Goal: Task Accomplishment & Management: Manage account settings

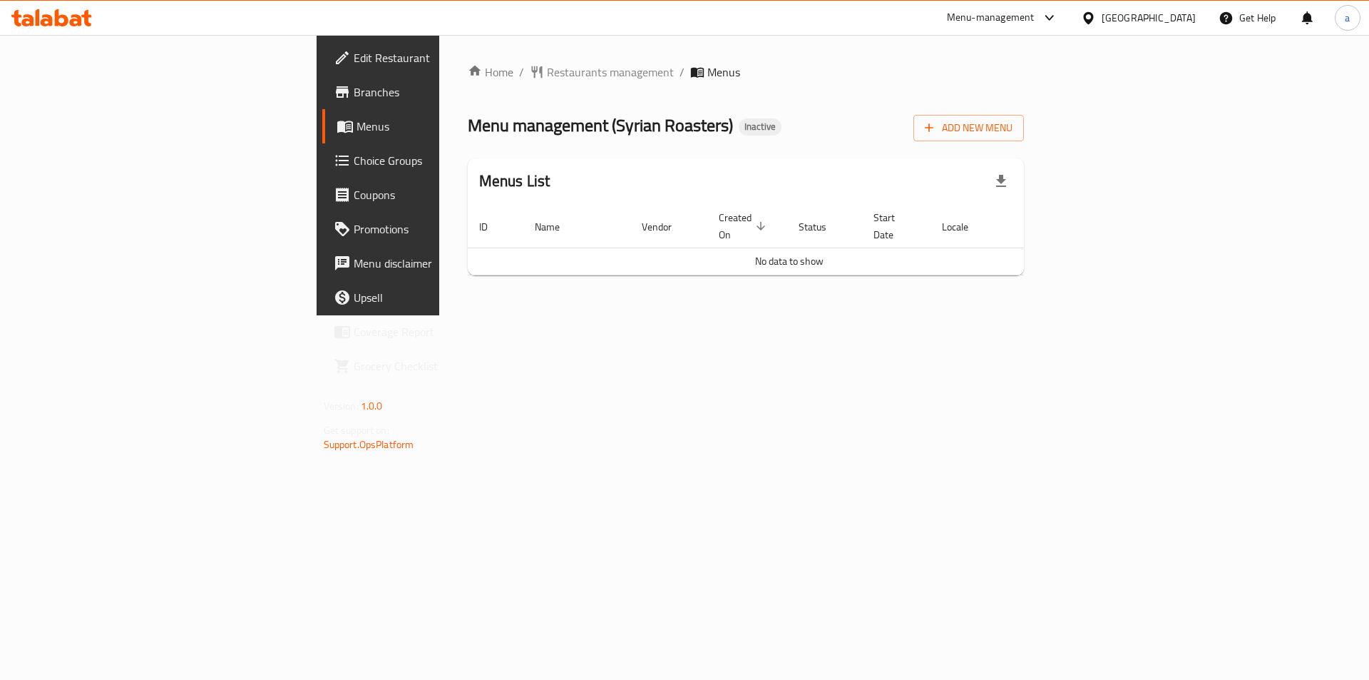
drag, startPoint x: 0, startPoint y: 0, endPoint x: 959, endPoint y: 250, distance: 991.4
click at [959, 250] on td "No data to show" at bounding box center [789, 260] width 643 height 27
click at [1010, 179] on icon "button" at bounding box center [1001, 181] width 17 height 17
click at [1013, 127] on span "Add New Menu" at bounding box center [969, 128] width 88 height 18
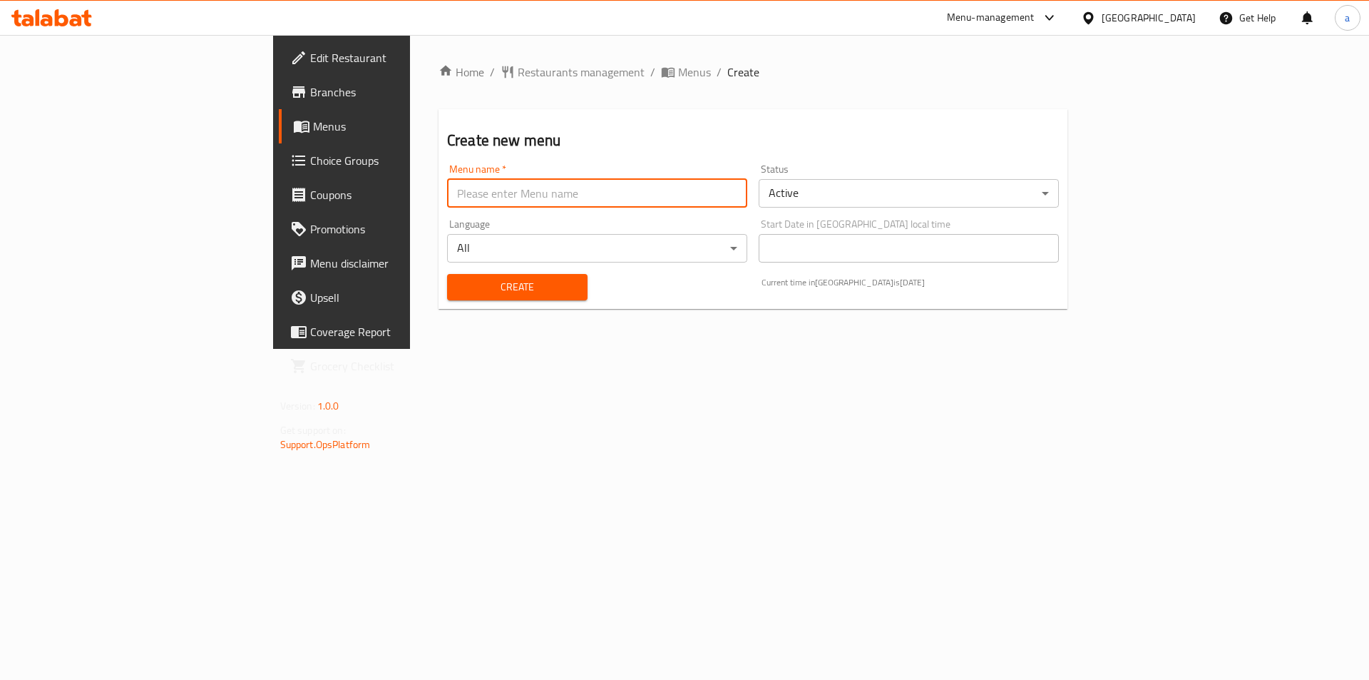
click at [464, 202] on input "text" at bounding box center [597, 193] width 300 height 29
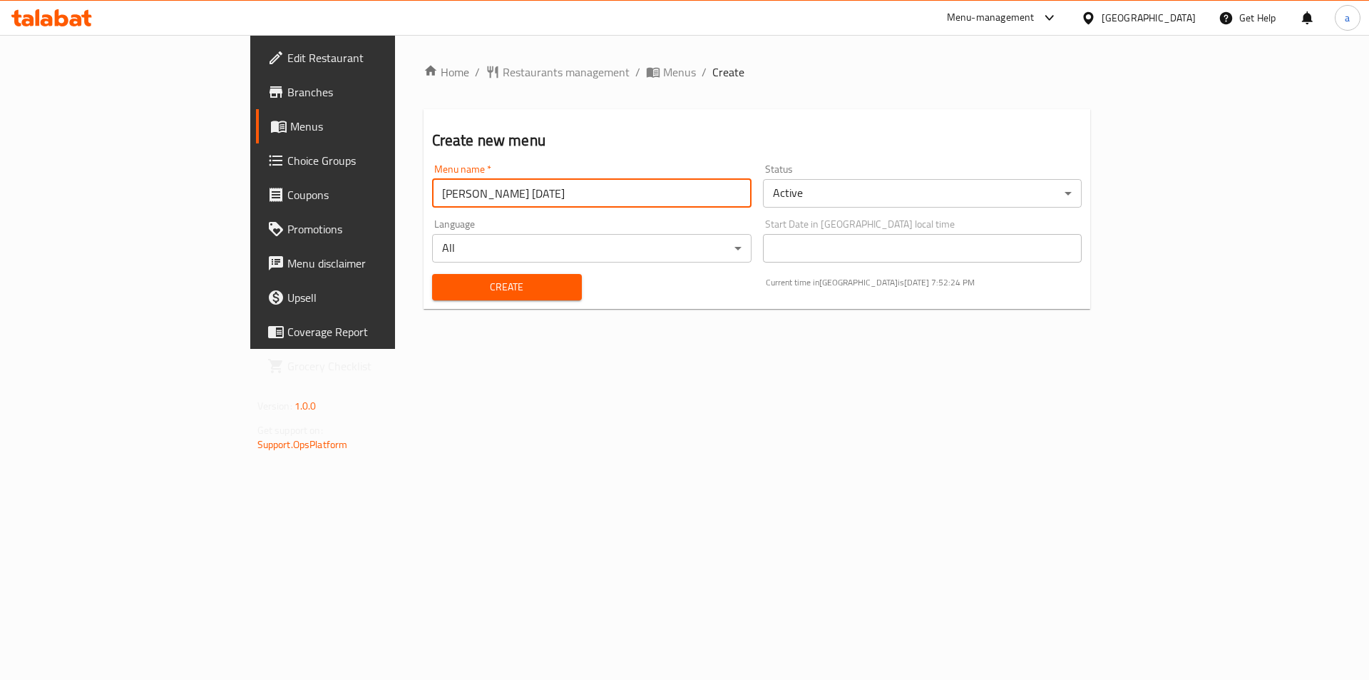
type input "[PERSON_NAME] [DATE]"
click at [424, 272] on div "Create" at bounding box center [507, 287] width 167 height 44
click at [444, 287] on span "Create" at bounding box center [507, 287] width 127 height 18
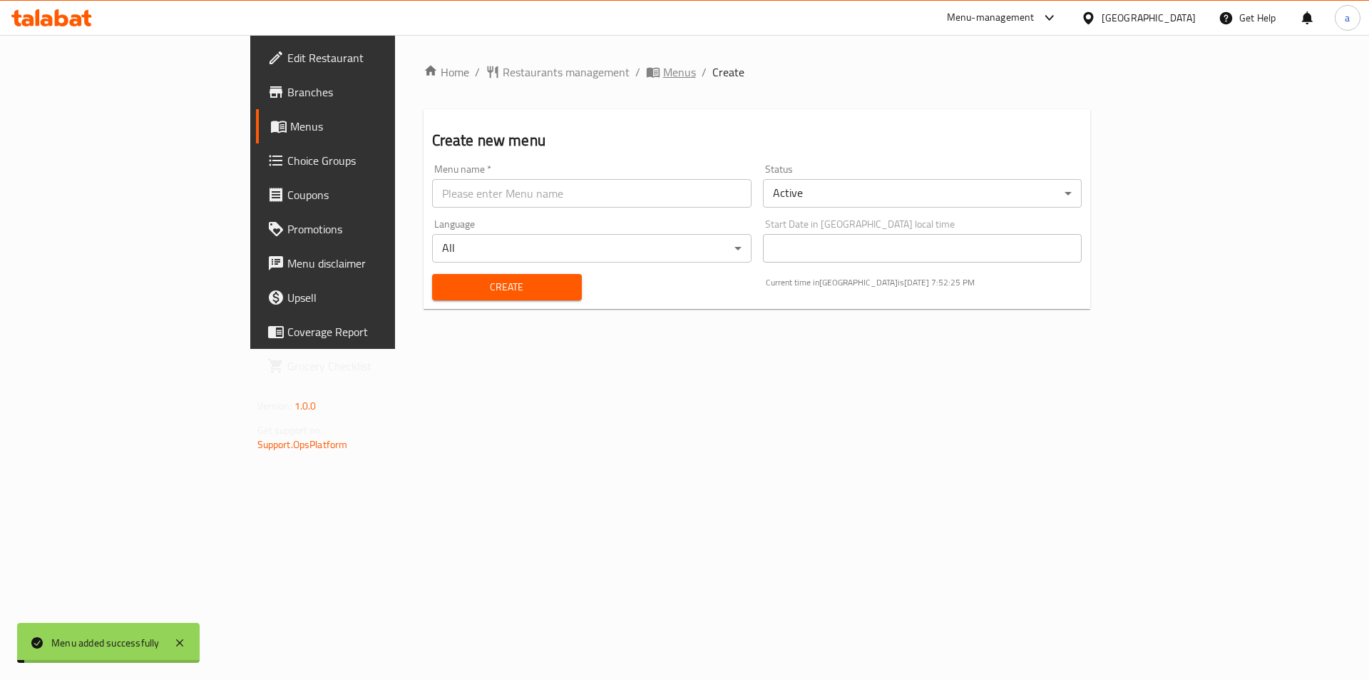
click at [663, 68] on span "Menus" at bounding box center [679, 71] width 33 height 17
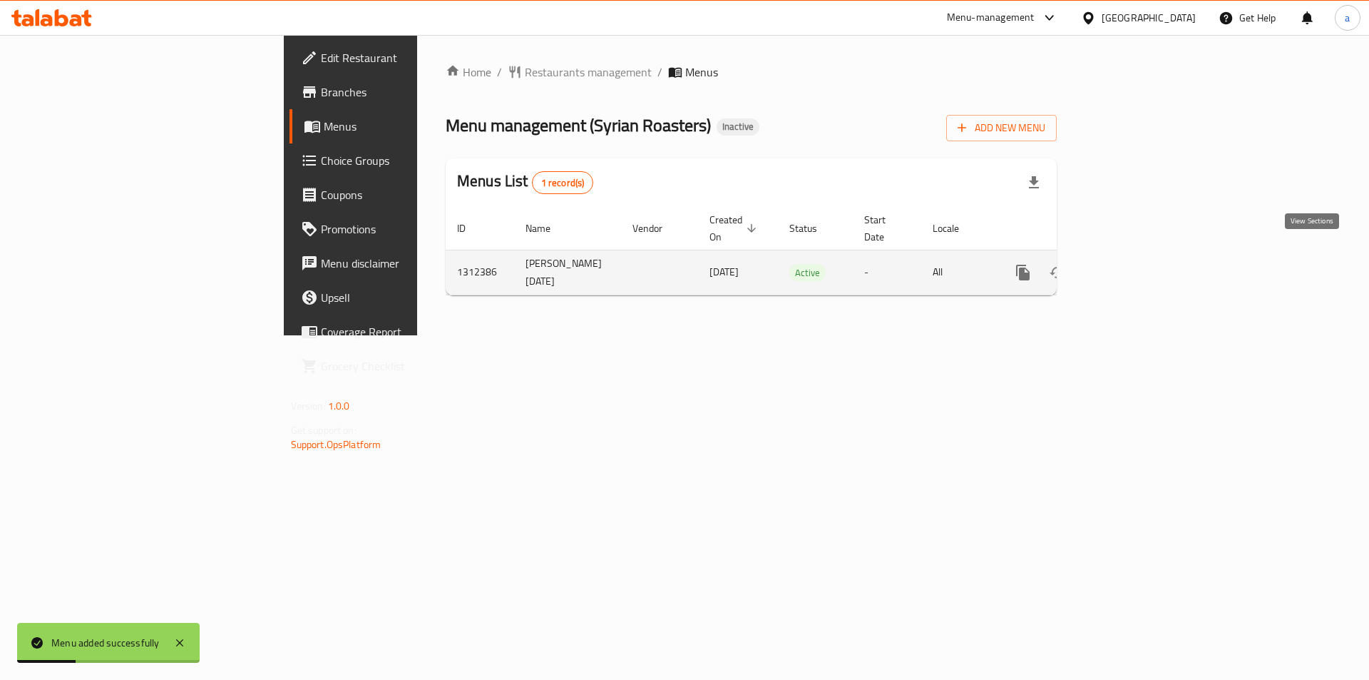
click at [1143, 255] on link "enhanced table" at bounding box center [1126, 272] width 34 height 34
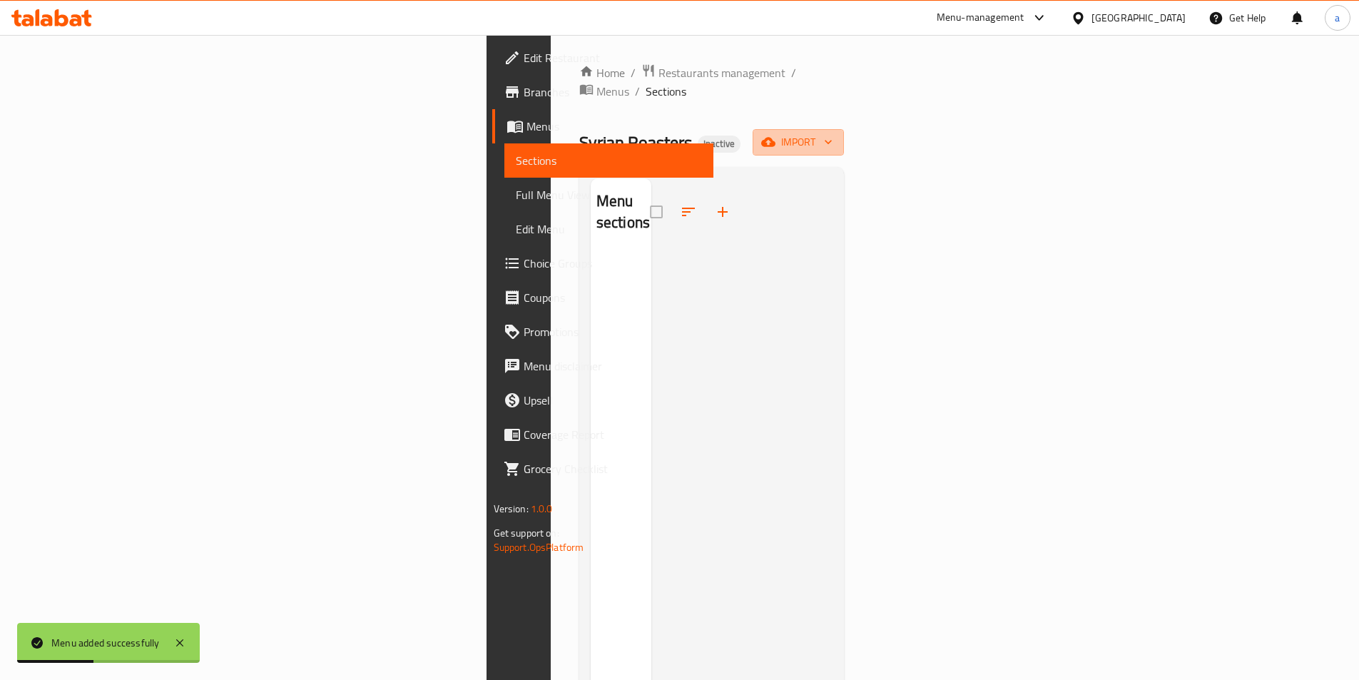
click at [775, 135] on icon "button" at bounding box center [768, 142] width 14 height 14
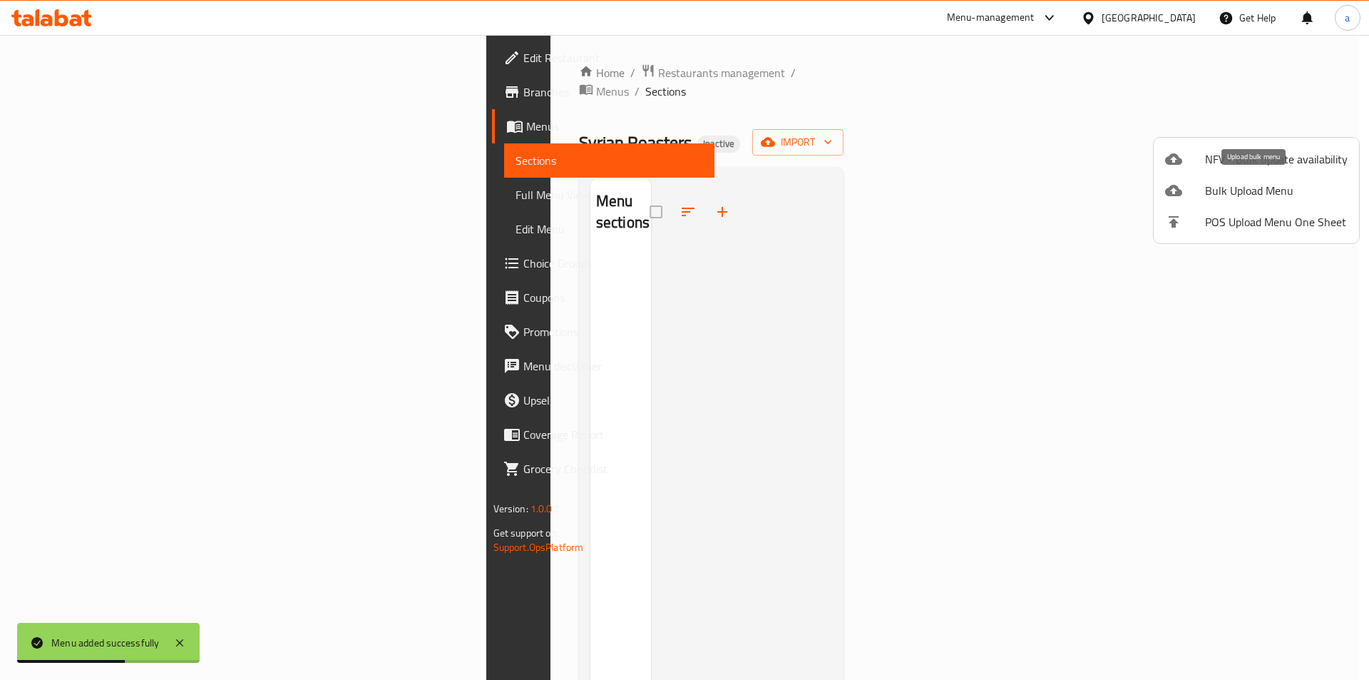
click at [1236, 187] on span "Bulk Upload Menu" at bounding box center [1276, 190] width 143 height 17
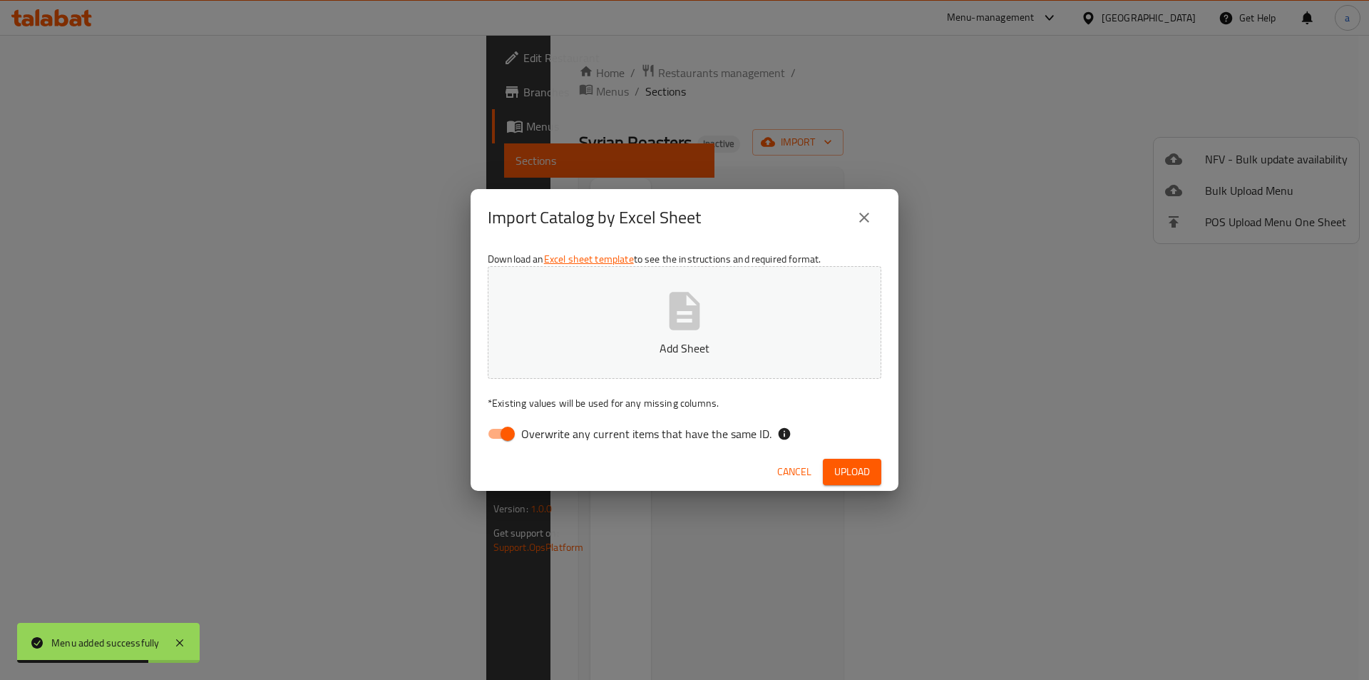
click at [486, 434] on input "Overwrite any current items that have the same ID." at bounding box center [507, 433] width 81 height 27
checkbox input "false"
click at [695, 349] on p "Add Sheet" at bounding box center [684, 347] width 349 height 17
click at [692, 339] on p "Menus_16_09_2025_Egypt.csv" at bounding box center [684, 347] width 349 height 17
click at [833, 471] on button "Upload" at bounding box center [852, 472] width 58 height 26
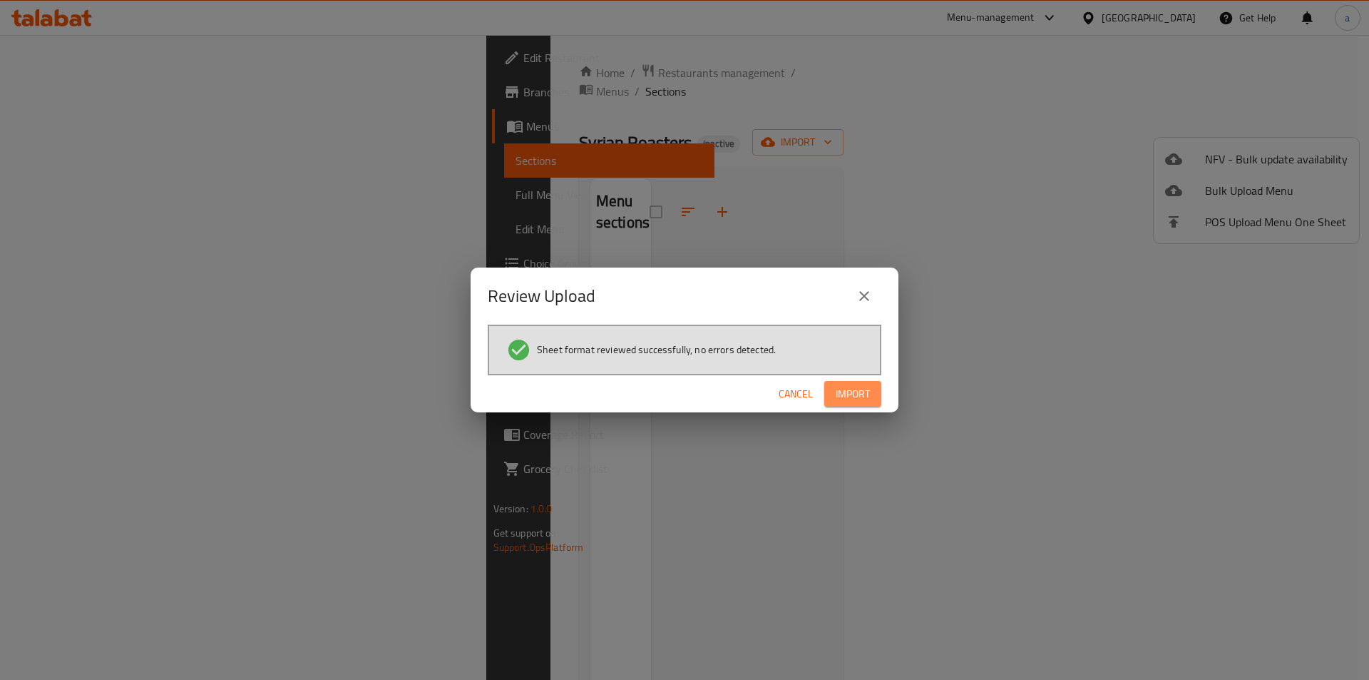
click at [881, 390] on button "Import" at bounding box center [852, 394] width 57 height 26
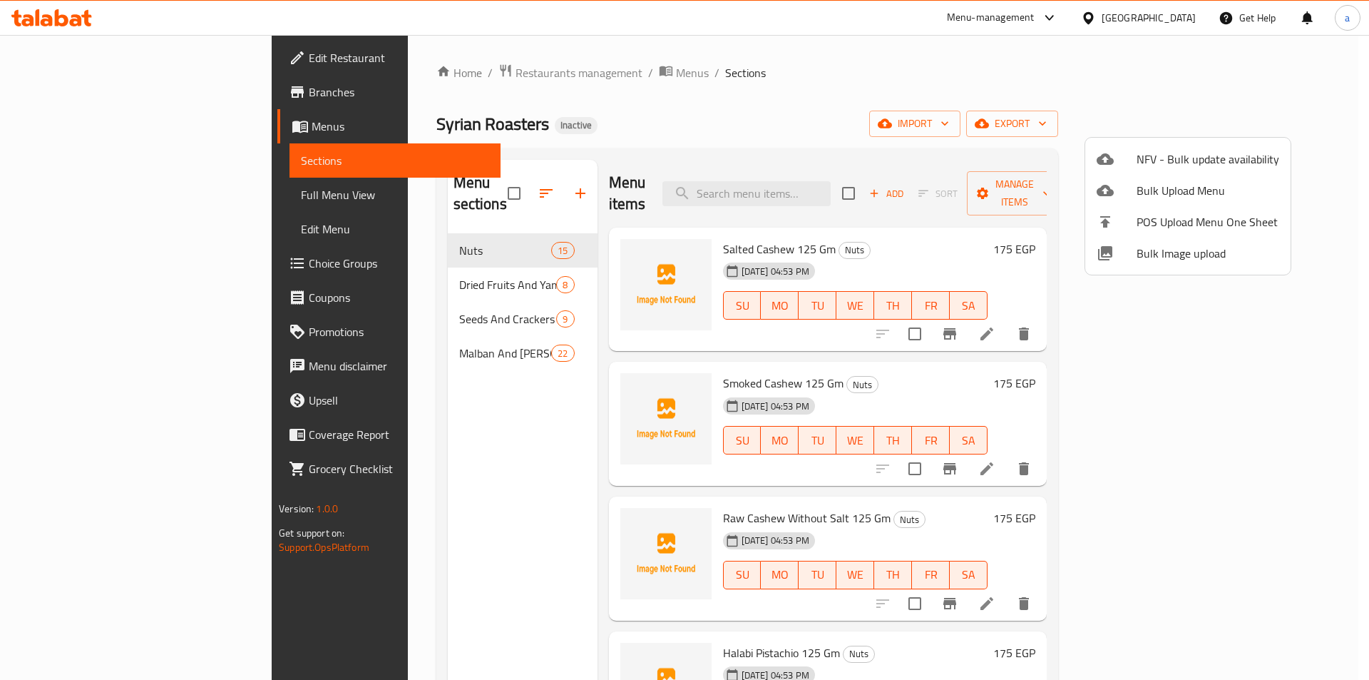
click at [446, 185] on div at bounding box center [684, 340] width 1369 height 680
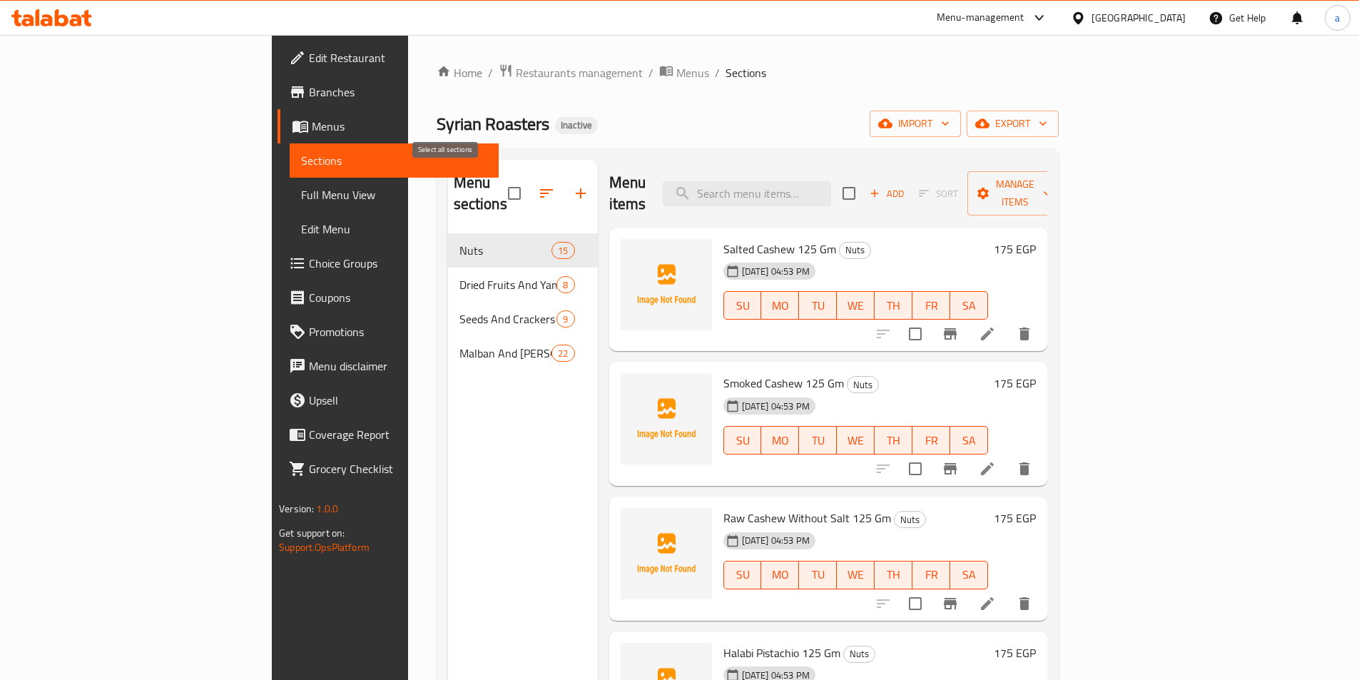
click at [499, 185] on input "checkbox" at bounding box center [514, 193] width 30 height 30
checkbox input "false"
click at [290, 204] on link "Full Menu View" at bounding box center [394, 195] width 209 height 34
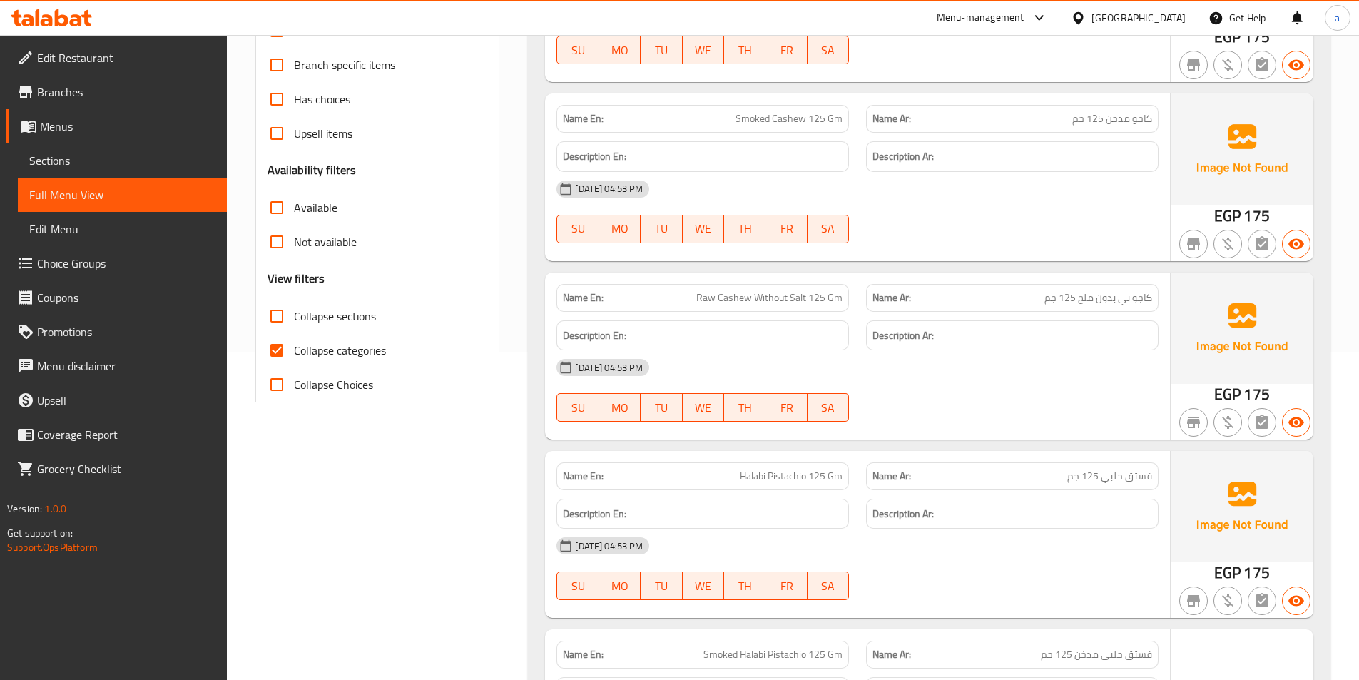
scroll to position [357, 0]
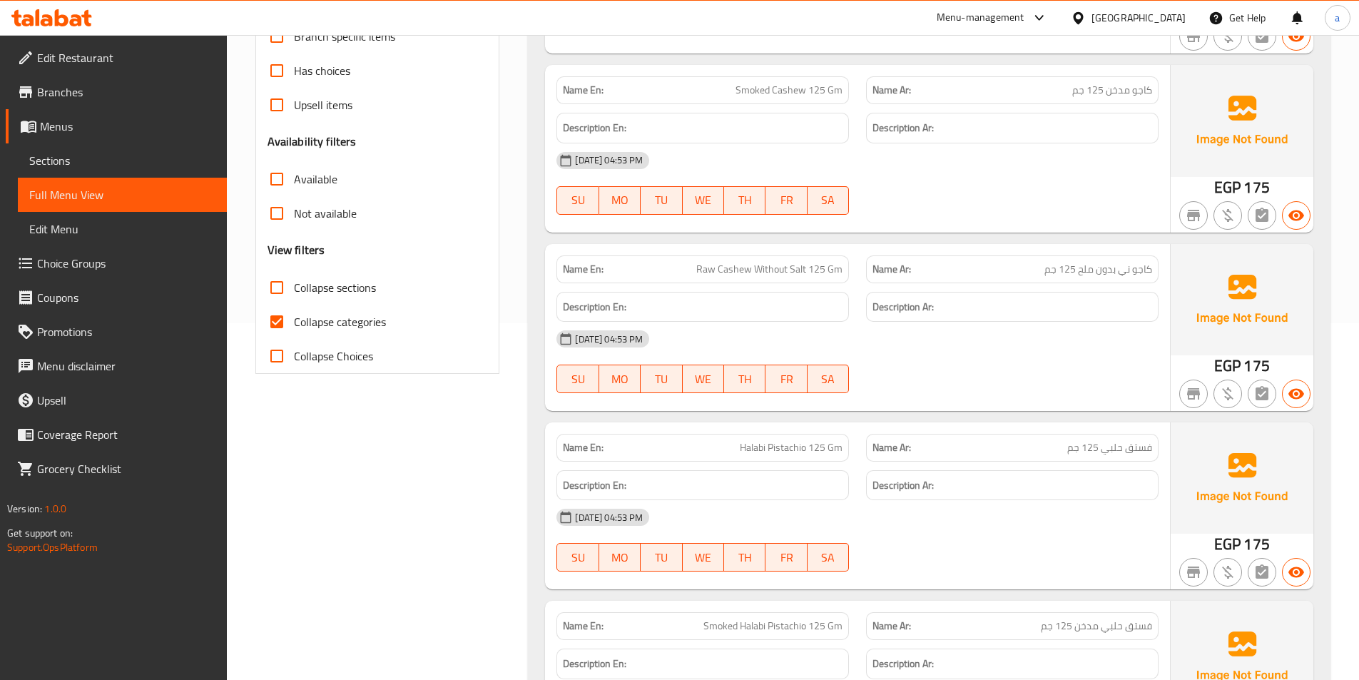
click at [295, 328] on span "Collapse categories" at bounding box center [340, 321] width 92 height 17
click at [294, 328] on input "Collapse categories" at bounding box center [277, 322] width 34 height 34
checkbox input "false"
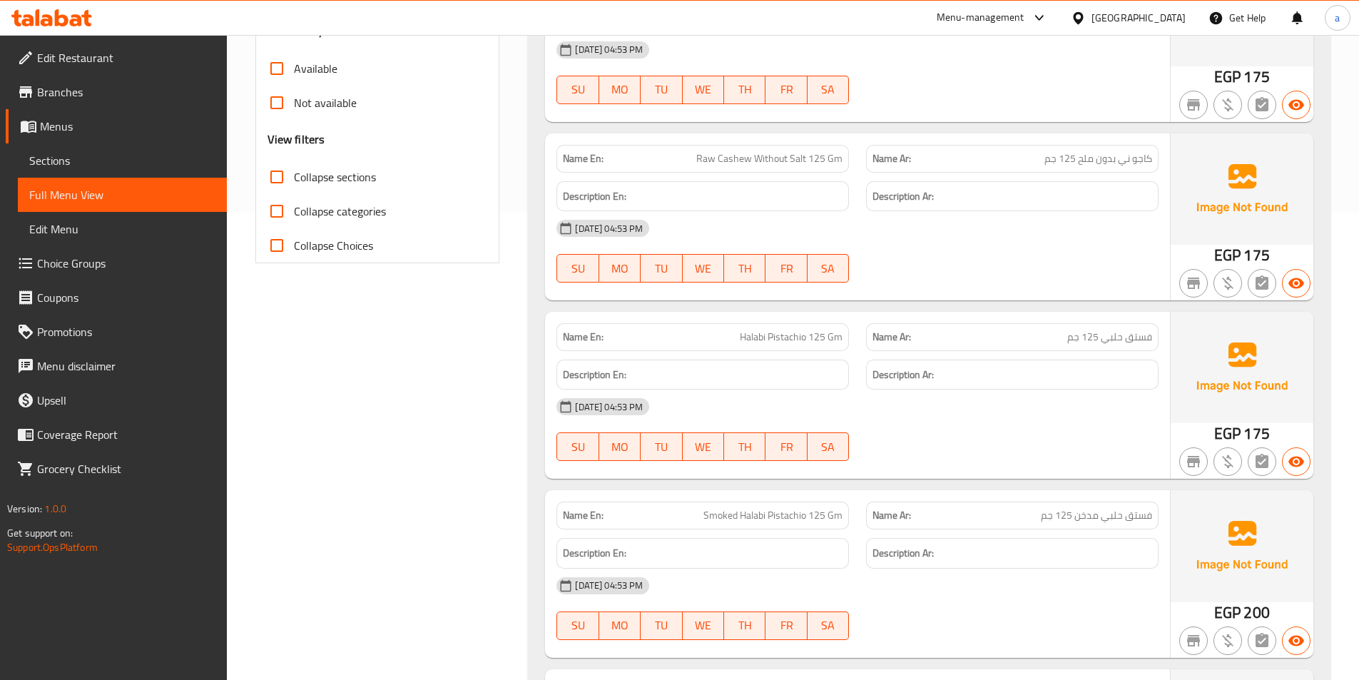
scroll to position [499, 0]
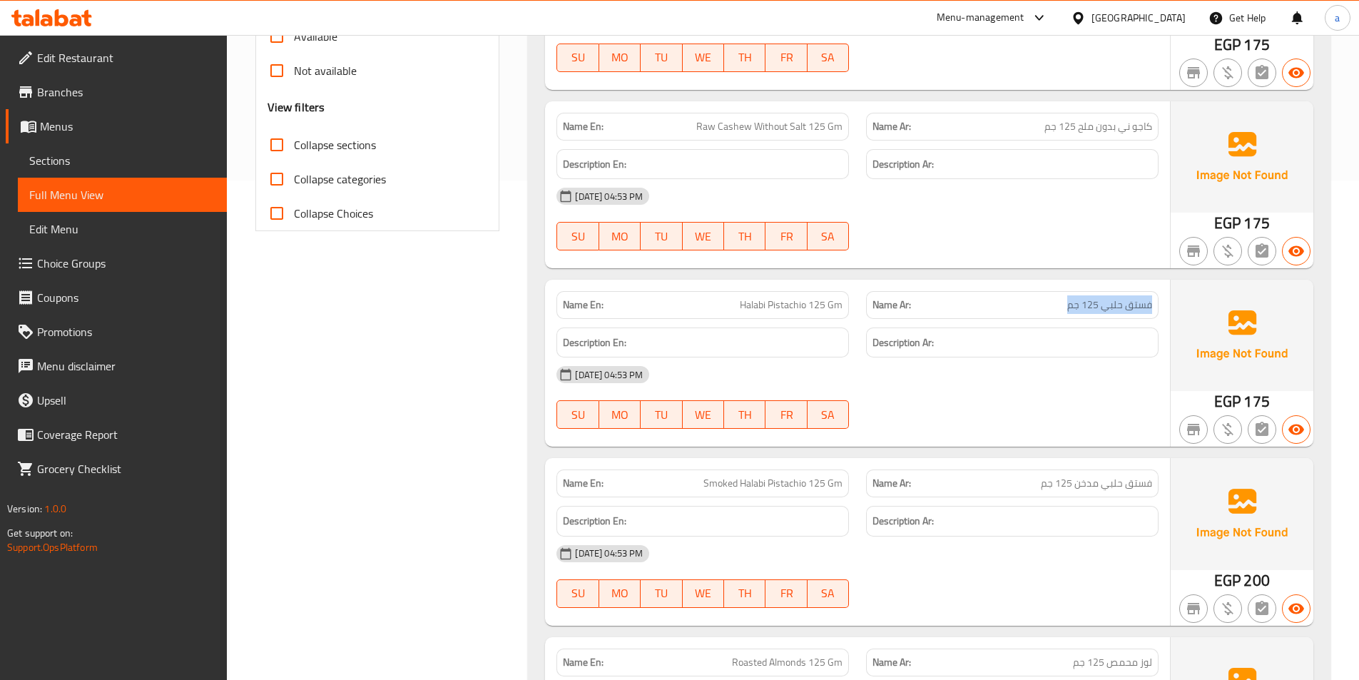
drag, startPoint x: 1119, startPoint y: 305, endPoint x: 1155, endPoint y: 305, distance: 36.4
click at [1155, 305] on div "Name Ar: فستق حلبي 125 جم" at bounding box center [1012, 305] width 292 height 28
click at [1116, 345] on h6 "Description Ar:" at bounding box center [1012, 343] width 280 height 18
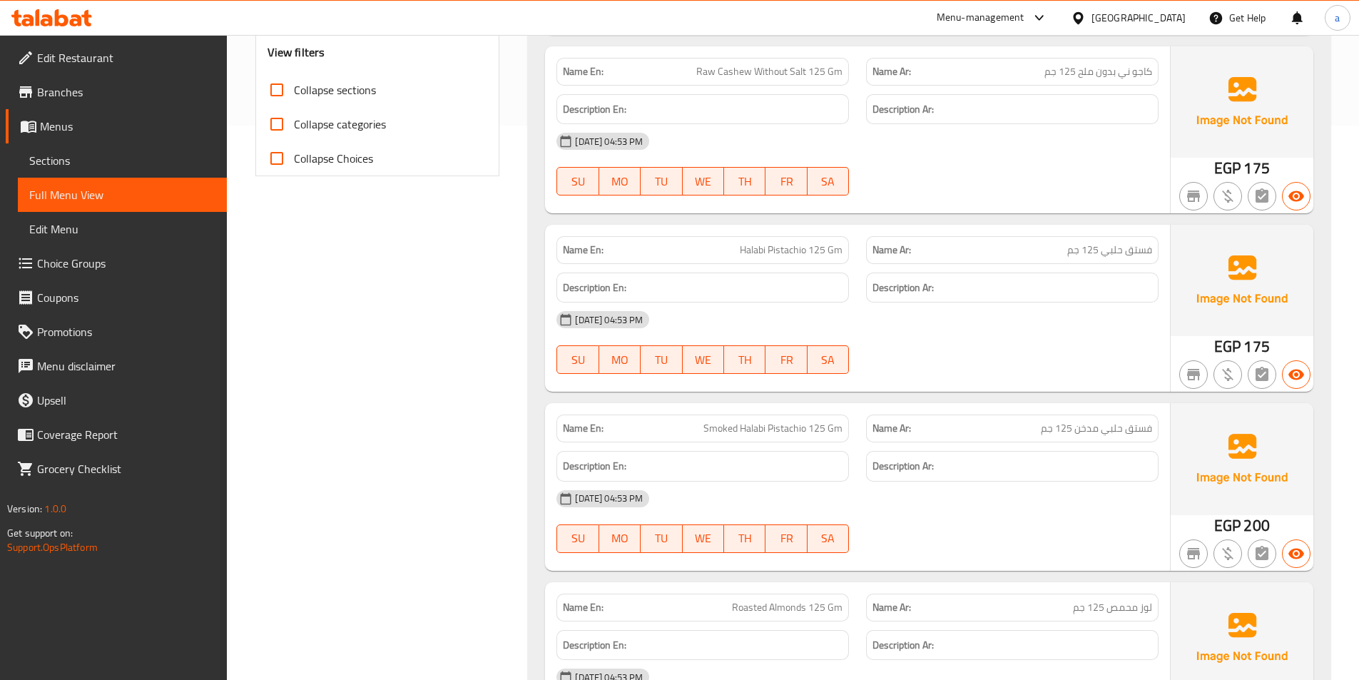
scroll to position [642, 0]
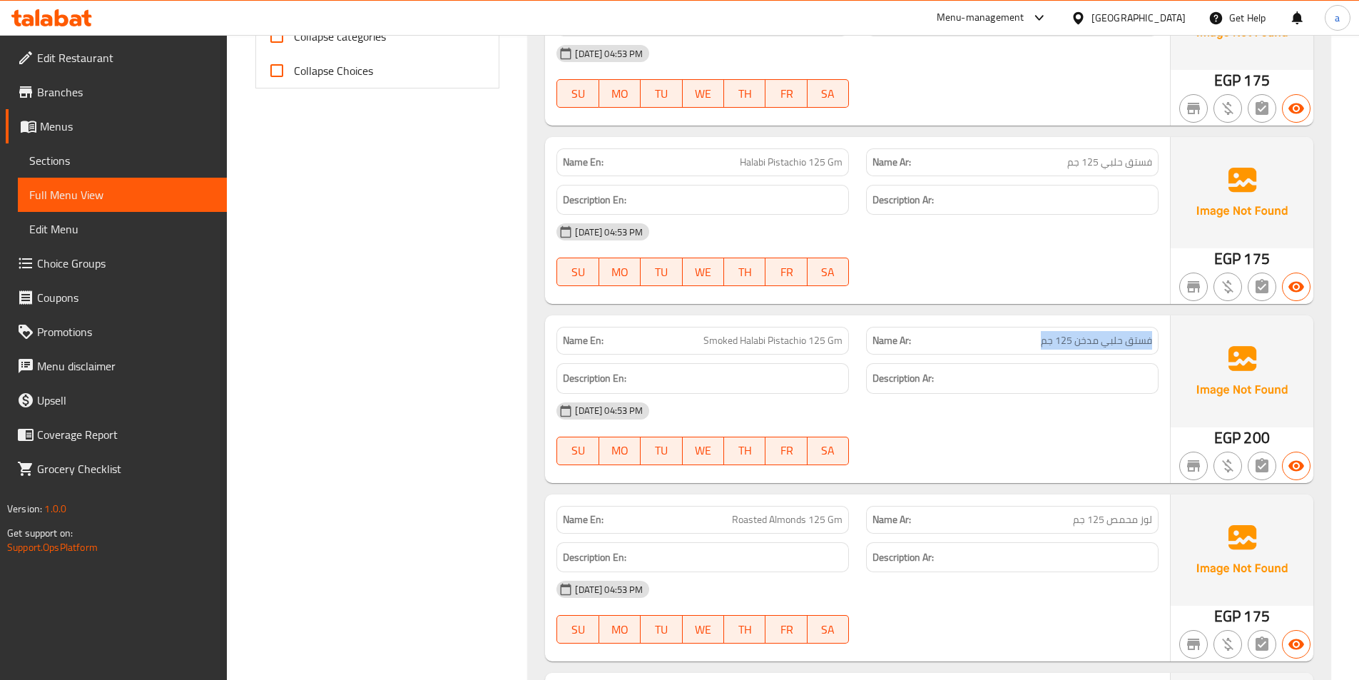
drag, startPoint x: 1017, startPoint y: 337, endPoint x: 1158, endPoint y: 337, distance: 141.2
click at [1158, 337] on div "Name Ar: فستق حلبي مدخن 125 جم" at bounding box center [1012, 340] width 310 height 45
click at [1007, 384] on h6 "Description Ar:" at bounding box center [1012, 378] width 280 height 18
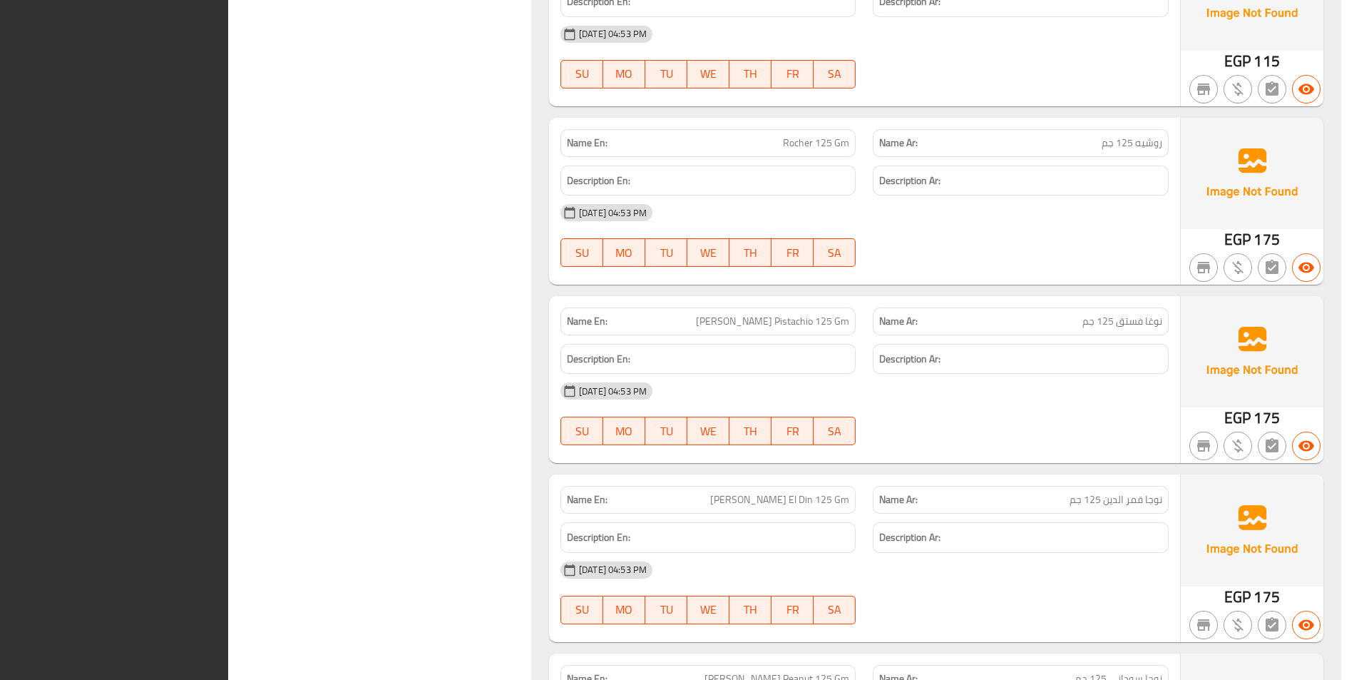
scroll to position [6972, 0]
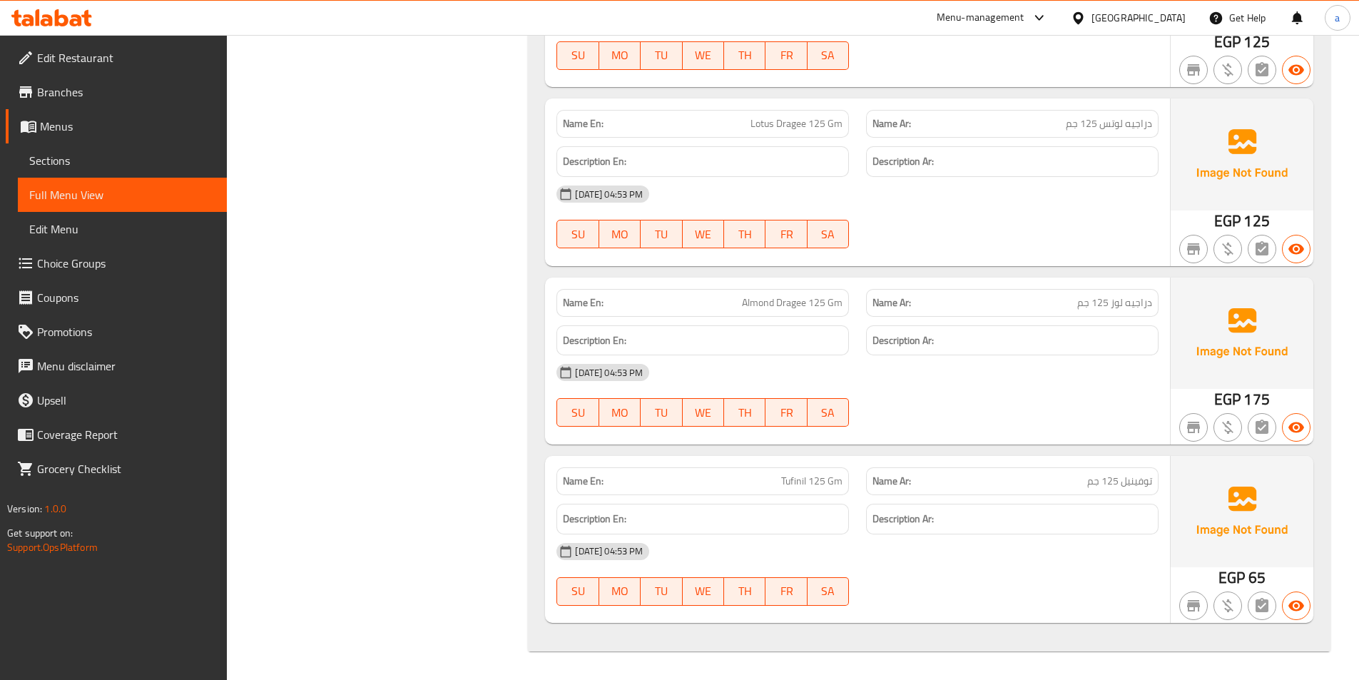
scroll to position [9133, 0]
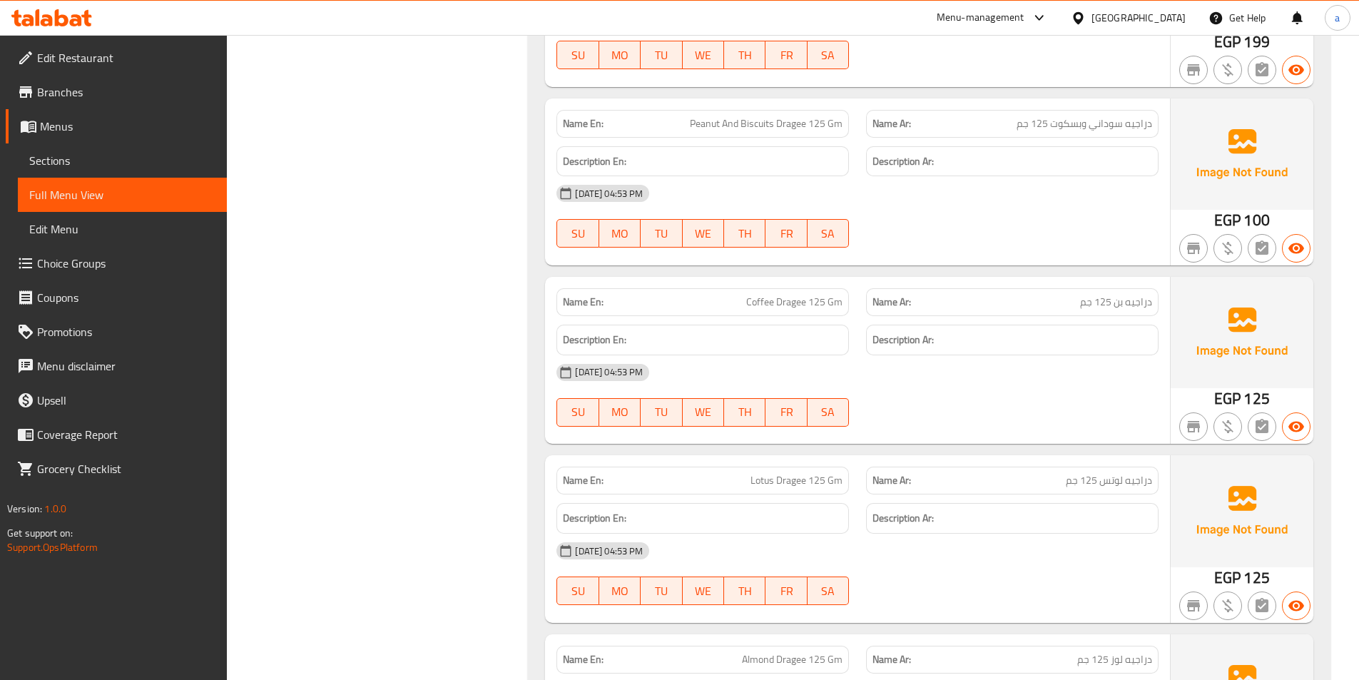
click at [42, 92] on span "Branches" at bounding box center [126, 91] width 178 height 17
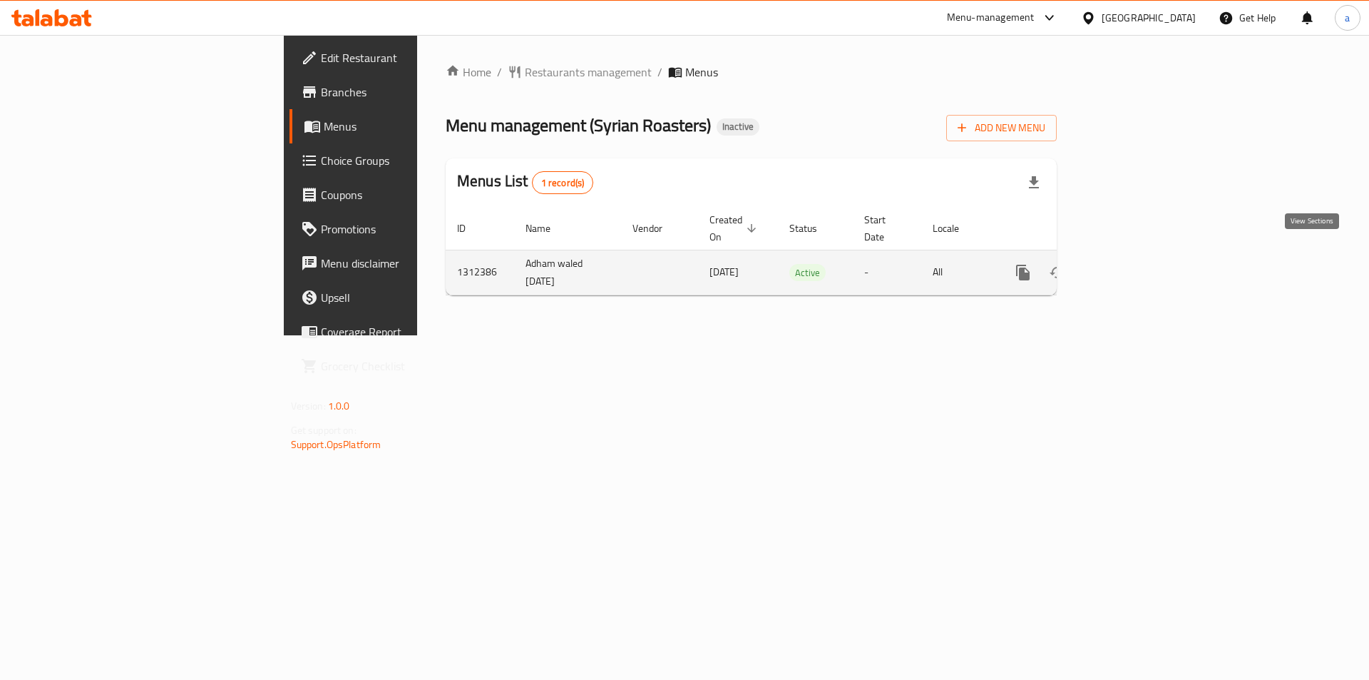
click at [1135, 264] on icon "enhanced table" at bounding box center [1126, 272] width 17 height 17
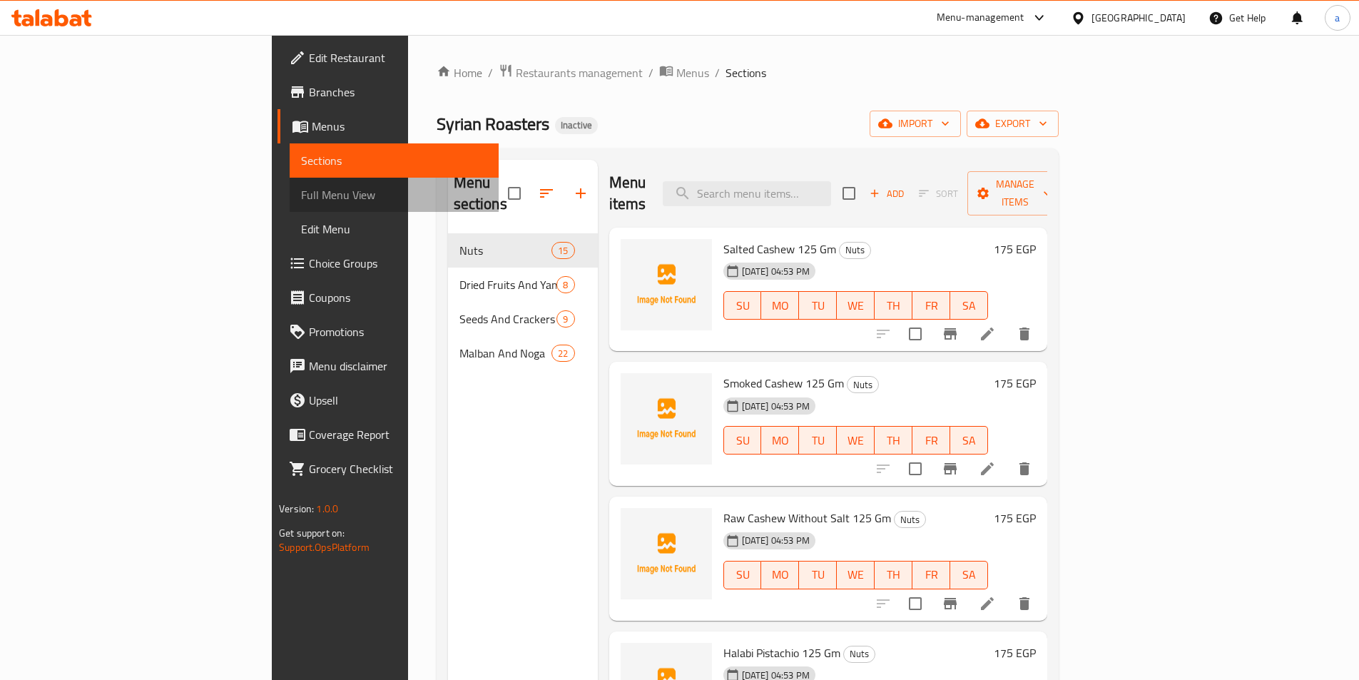
click at [301, 197] on span "Full Menu View" at bounding box center [394, 194] width 186 height 17
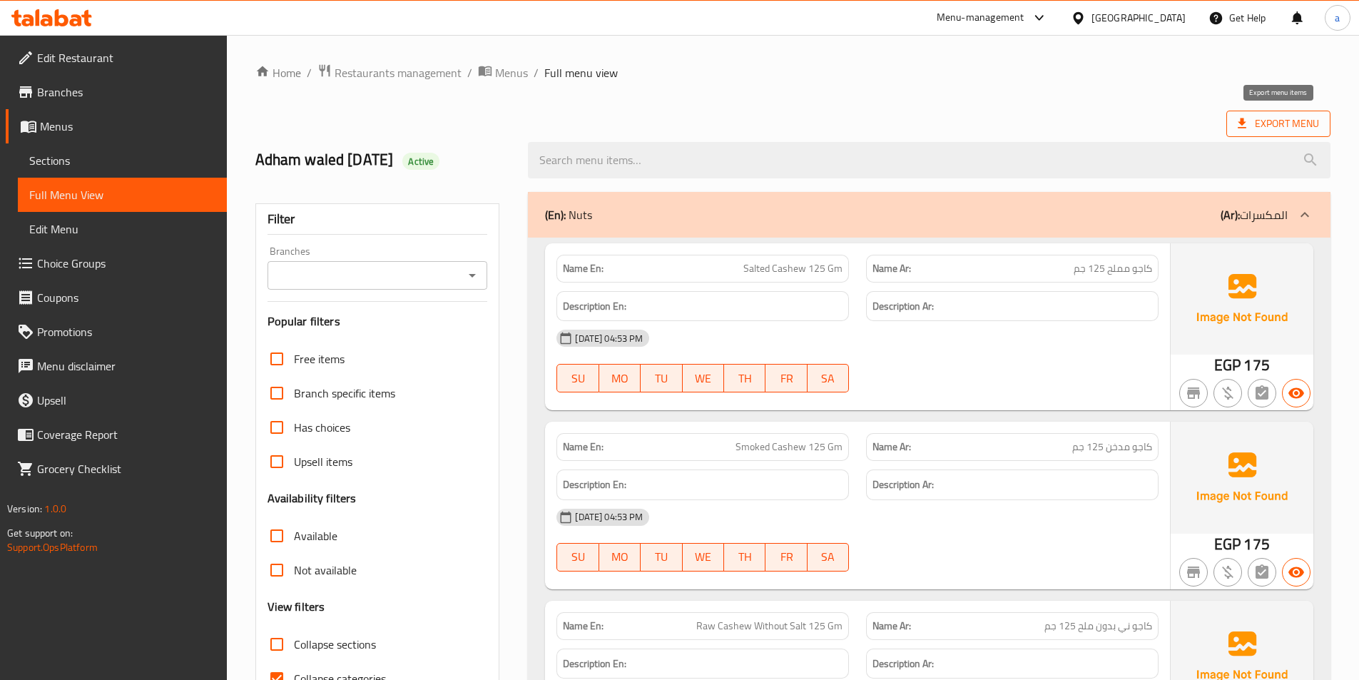
click at [1262, 126] on span "Export Menu" at bounding box center [1277, 124] width 81 height 18
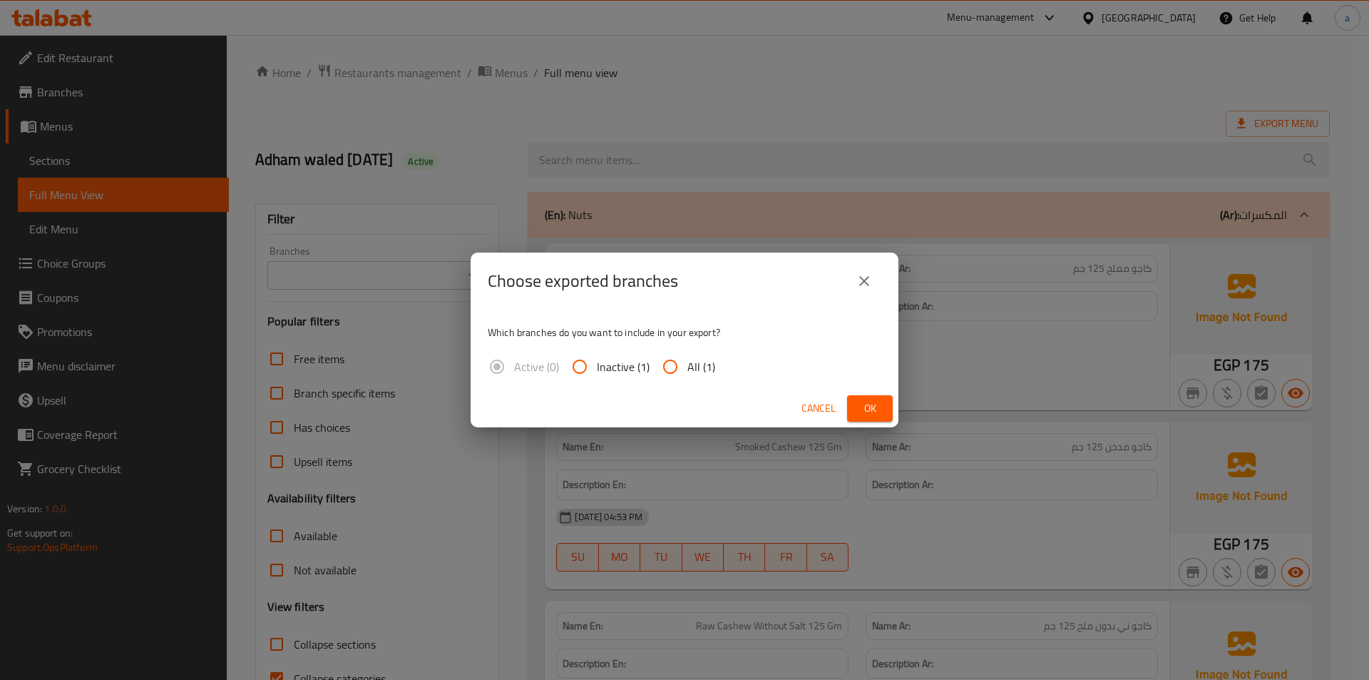
click at [876, 276] on button "close" at bounding box center [864, 281] width 34 height 34
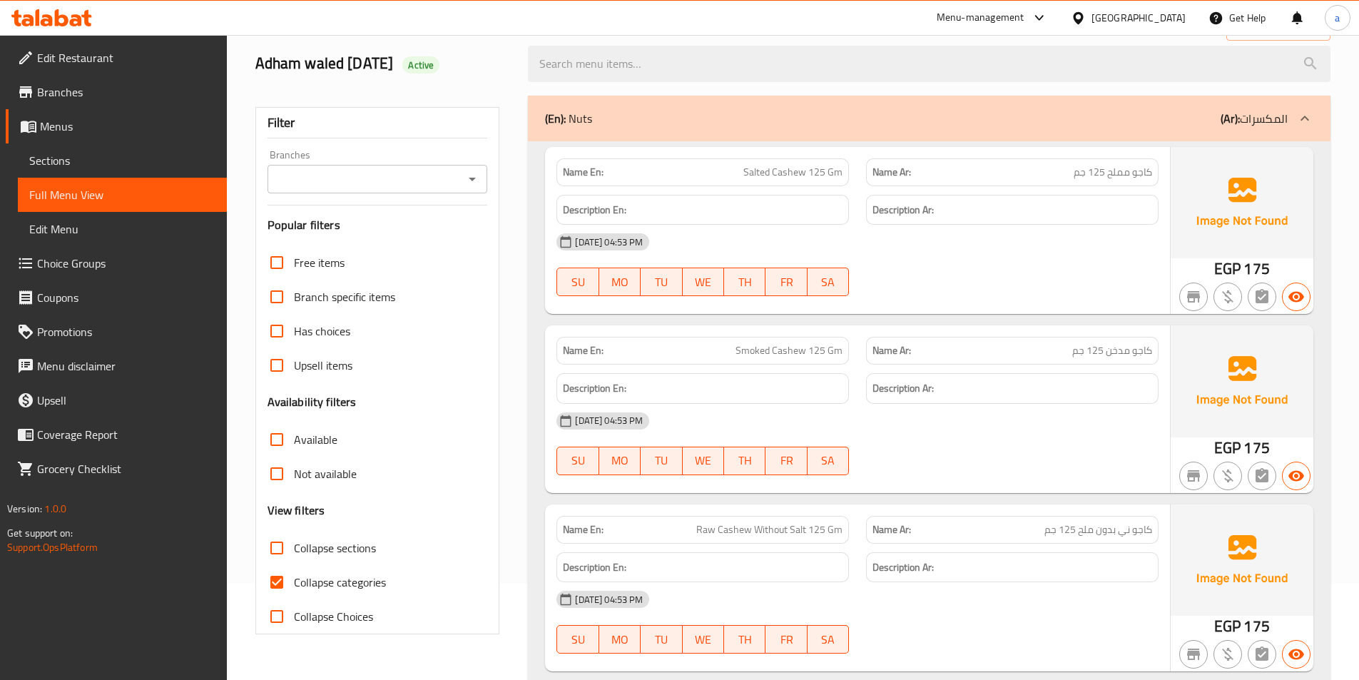
scroll to position [214, 0]
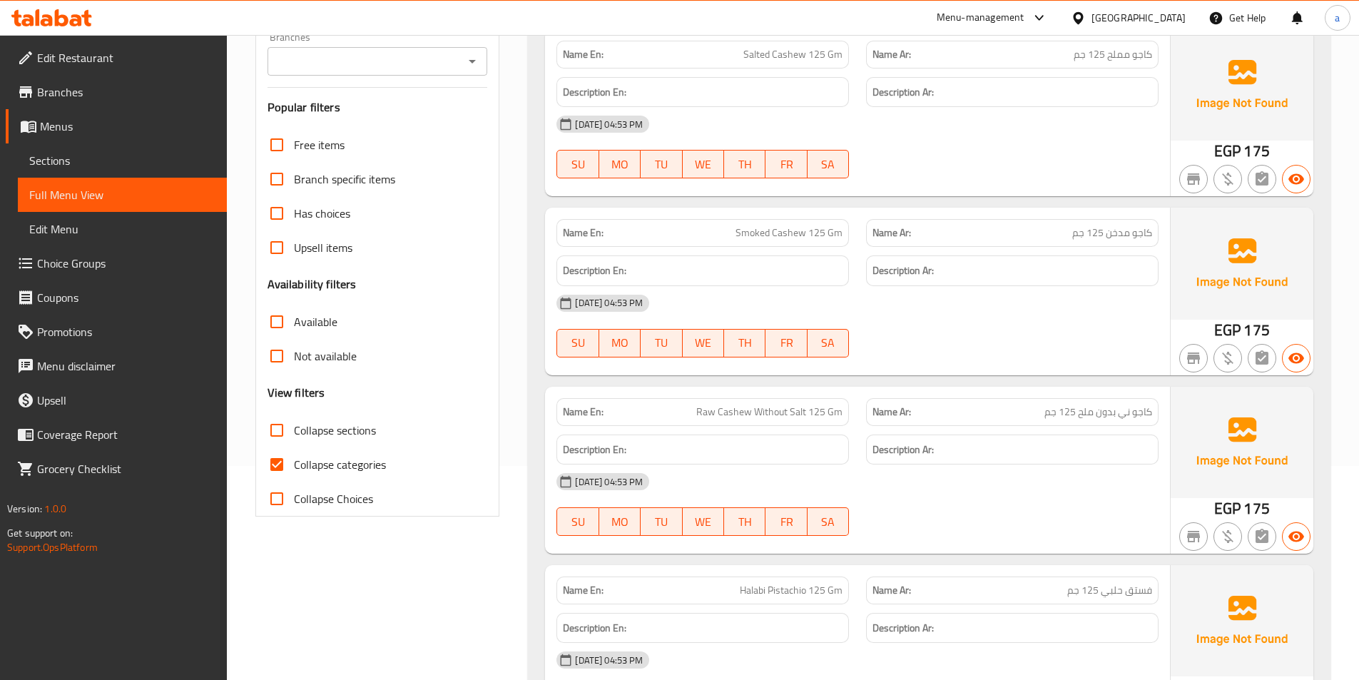
click at [319, 465] on span "Collapse categories" at bounding box center [340, 464] width 92 height 17
click at [294, 465] on input "Collapse categories" at bounding box center [277, 464] width 34 height 34
checkbox input "false"
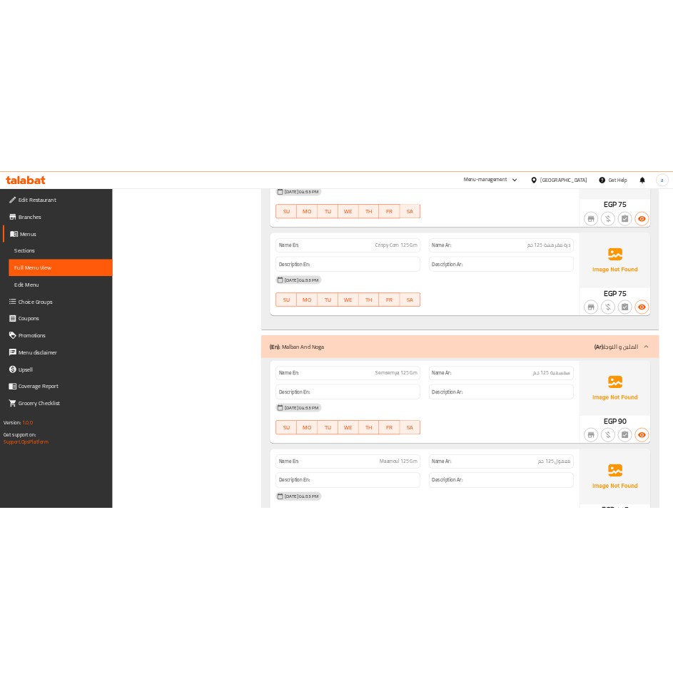
scroll to position [5705, 0]
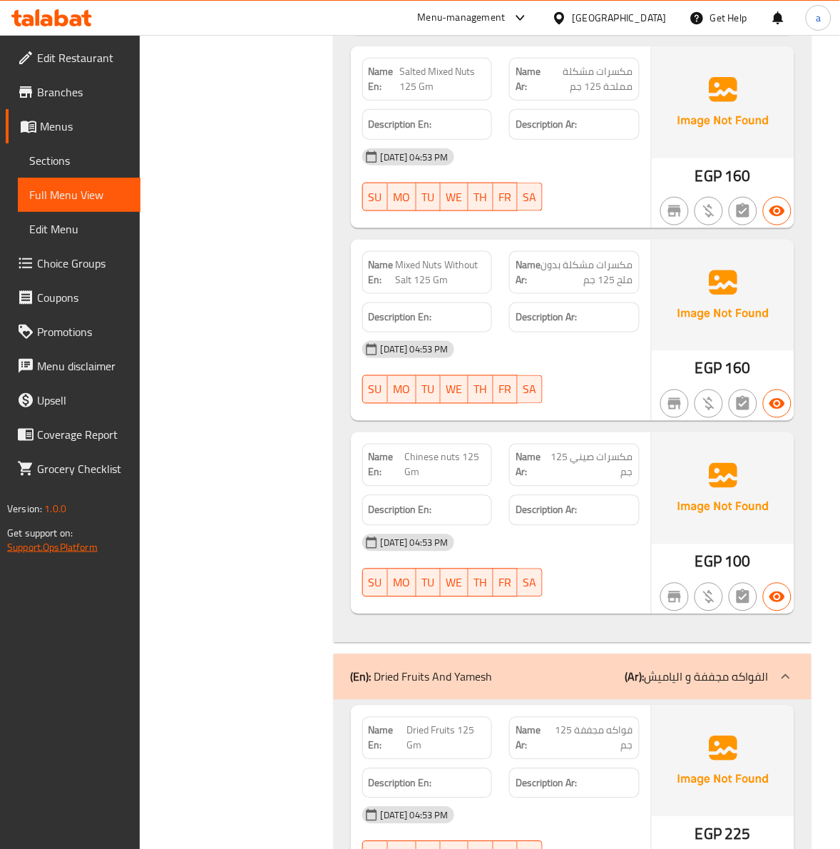
scroll to position [2585, 0]
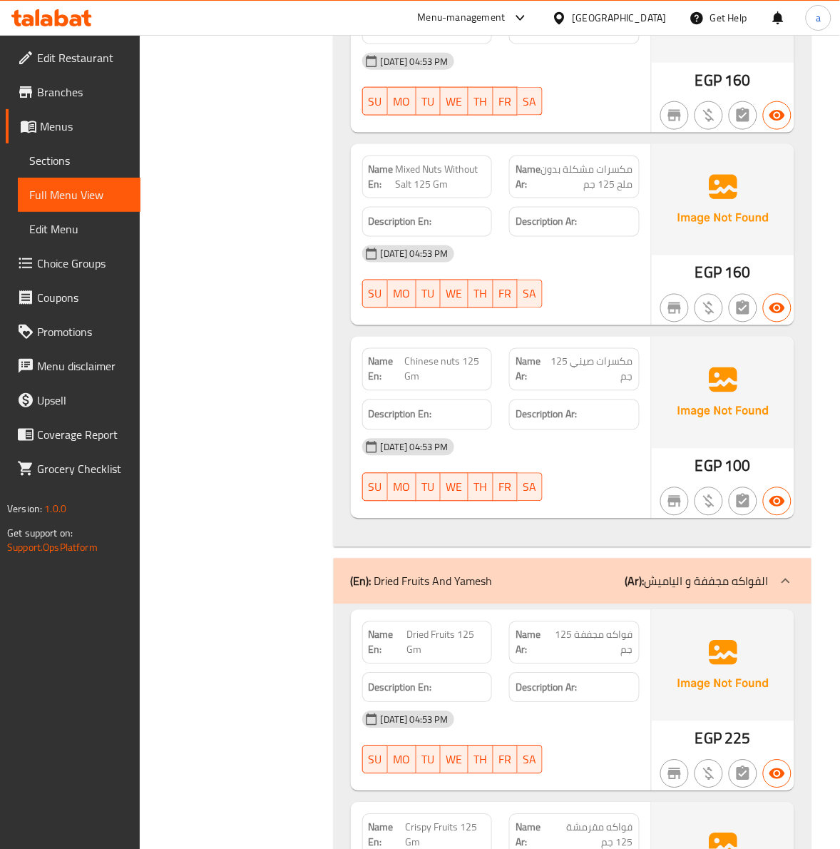
click at [701, 604] on div "(En): Dried Fruits And Yamesh (Ar): الفواكه مجففة و الياميش" at bounding box center [573, 581] width 478 height 46
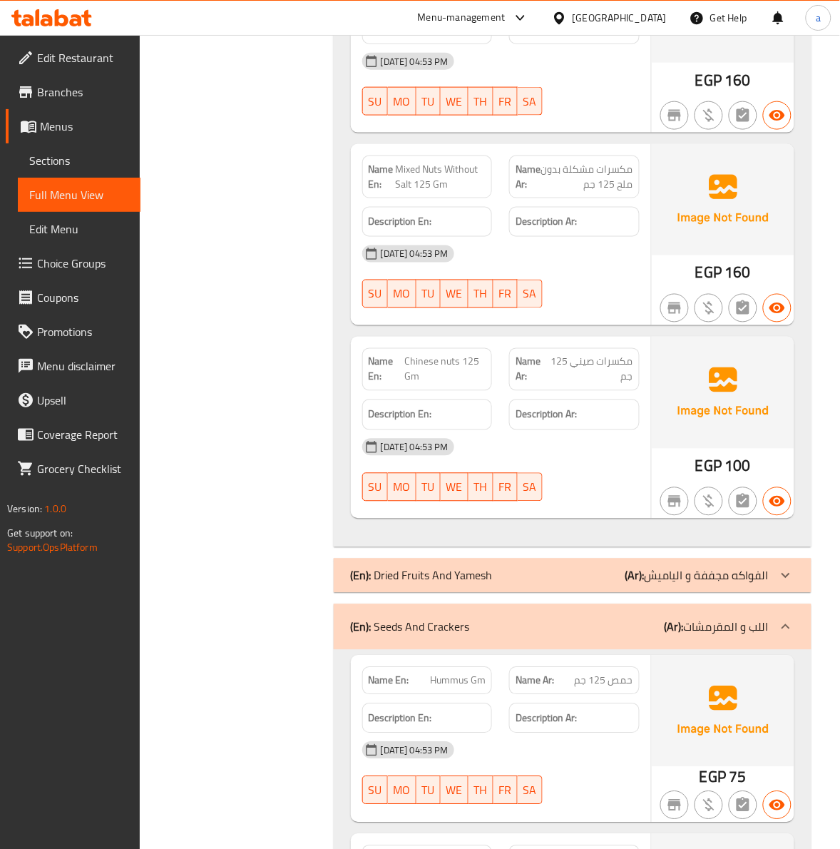
click at [694, 584] on p "(Ar): الفواكه مجففة و الياميش" at bounding box center [696, 575] width 143 height 17
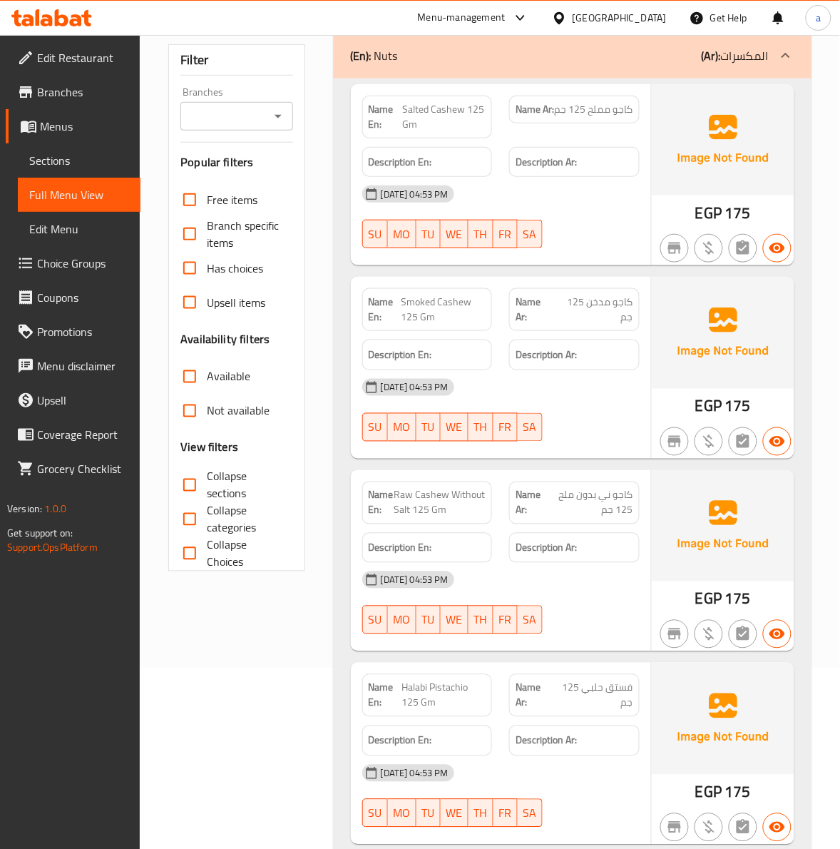
scroll to position [0, 0]
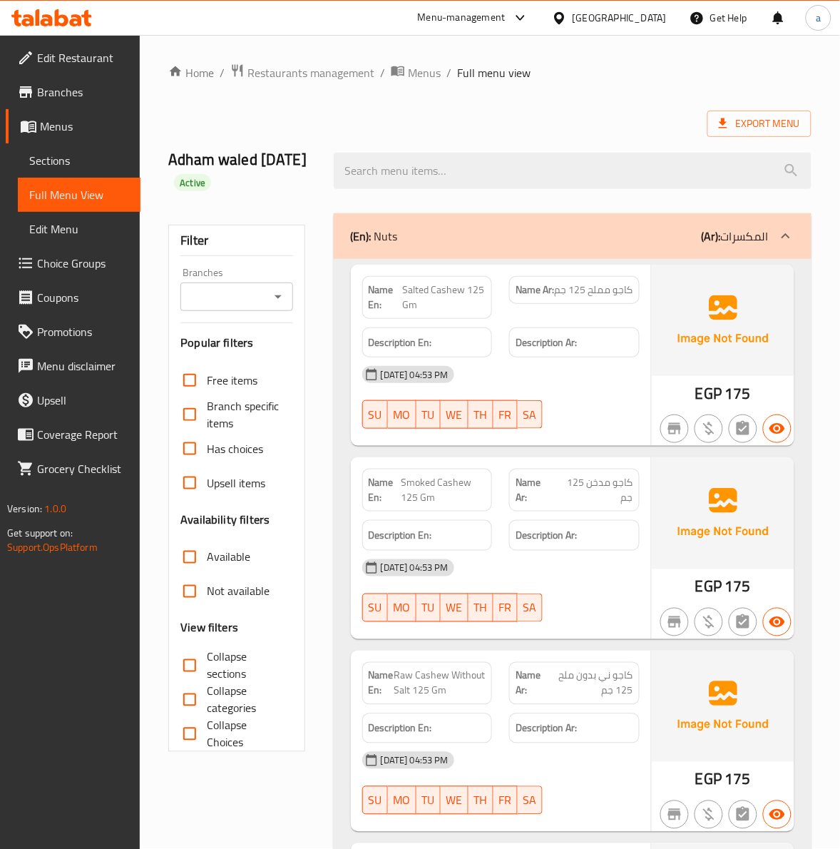
click at [633, 240] on div "(En): Nuts (Ar): المكسرات" at bounding box center [560, 236] width 418 height 17
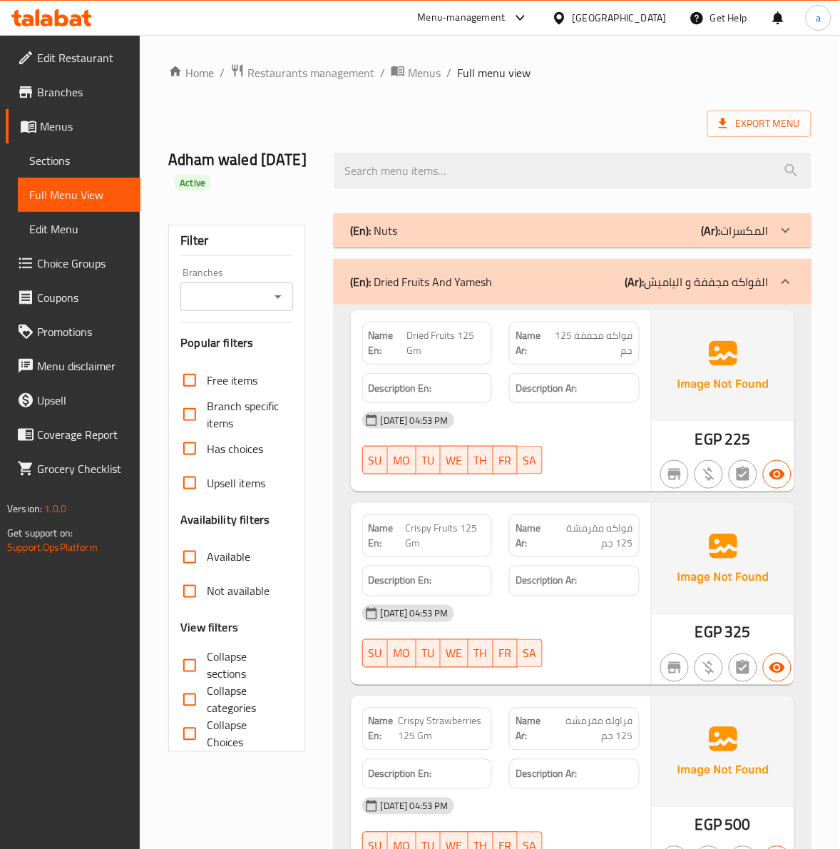
click at [690, 273] on p "(Ar): الفواكه مجففة و الياميش" at bounding box center [696, 281] width 143 height 17
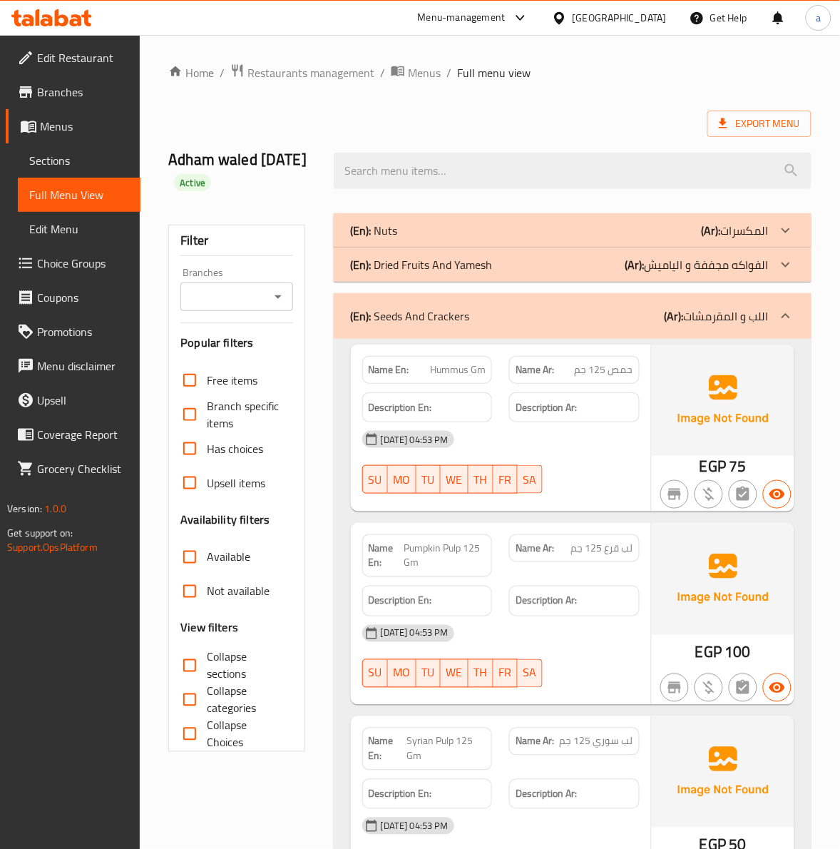
drag, startPoint x: 571, startPoint y: 317, endPoint x: 108, endPoint y: 357, distance: 464.6
click at [571, 317] on div "(En): Seeds And Crackers (Ar): اللب و المقرمشات" at bounding box center [560, 315] width 418 height 17
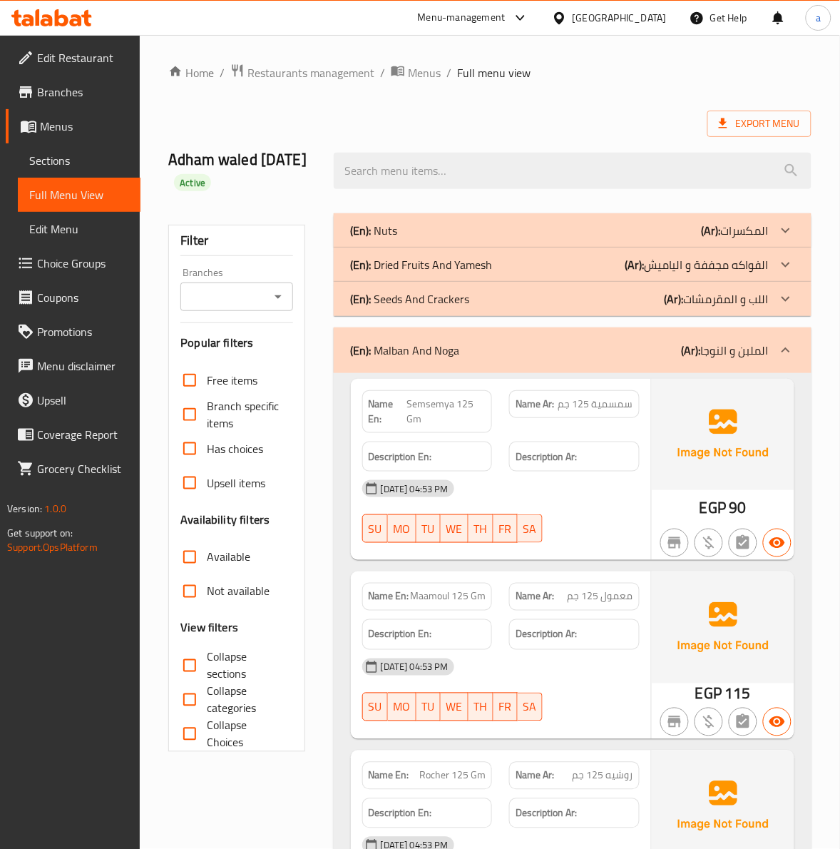
click at [496, 265] on div "(En): Dried Fruits And Yamesh (Ar): الفواكه مجففة و الياميش" at bounding box center [560, 264] width 418 height 17
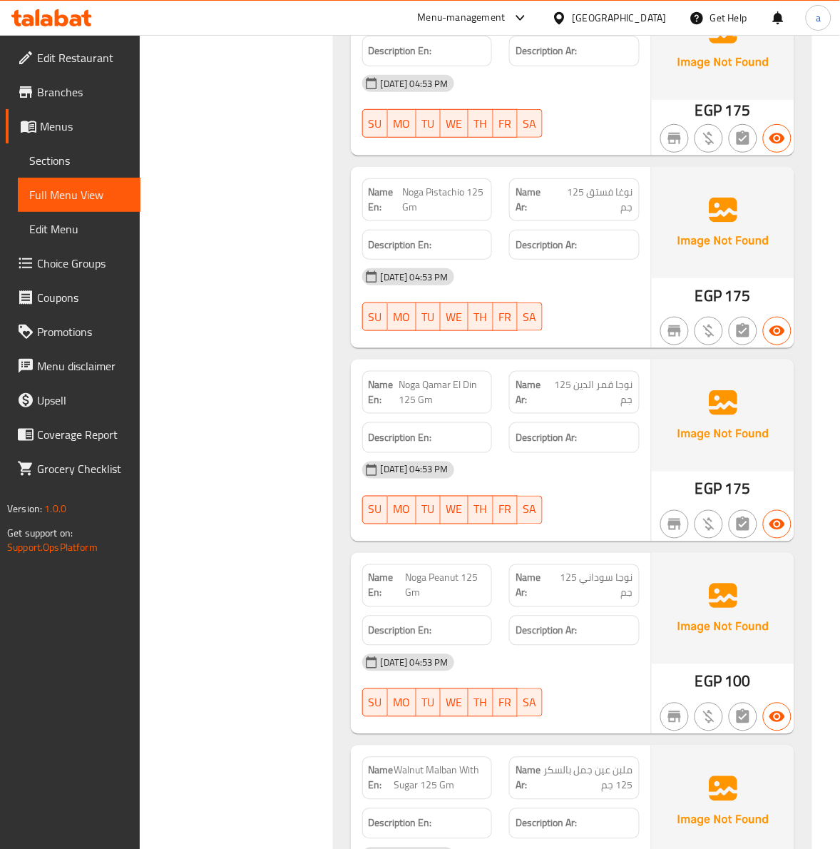
scroll to position [2333, 0]
